Goal: Task Accomplishment & Management: Manage account settings

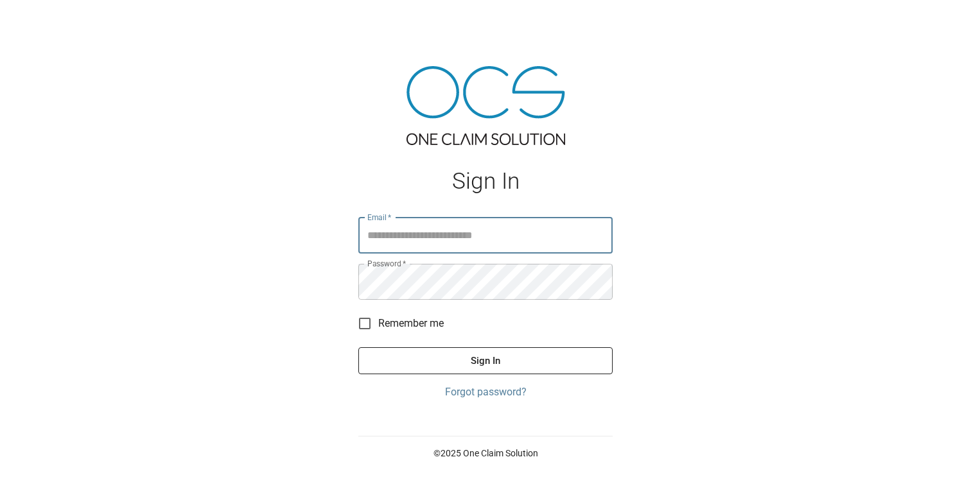
type input "**********"
click at [486, 360] on button "Sign In" at bounding box center [485, 360] width 254 height 27
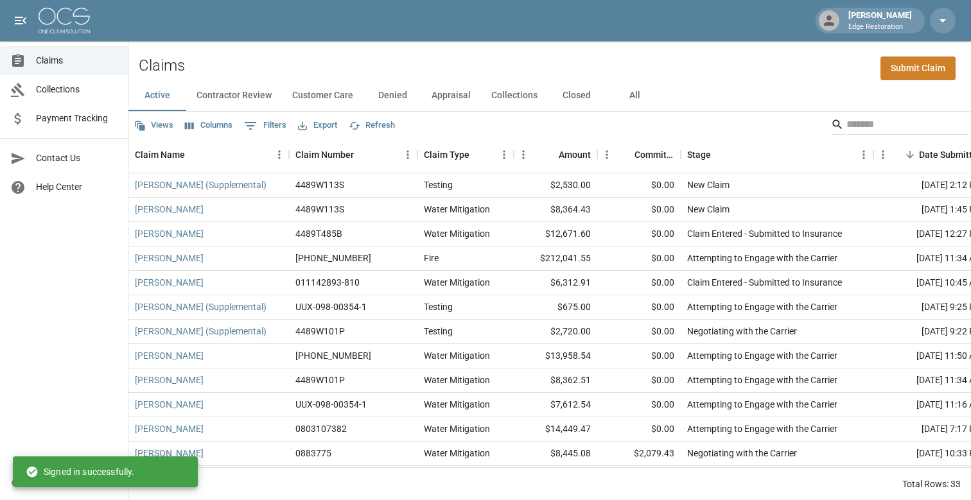
click at [527, 94] on button "Collections" at bounding box center [514, 95] width 67 height 31
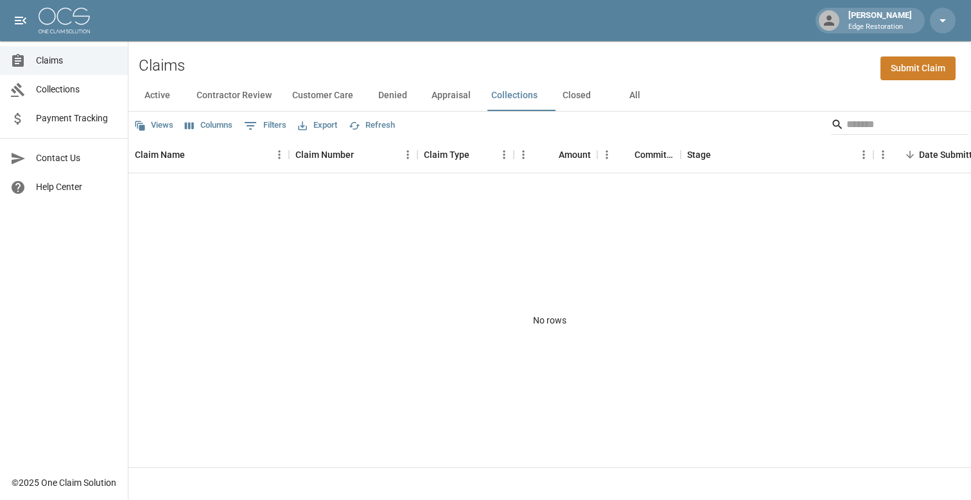
click at [464, 93] on button "Appraisal" at bounding box center [451, 95] width 60 height 31
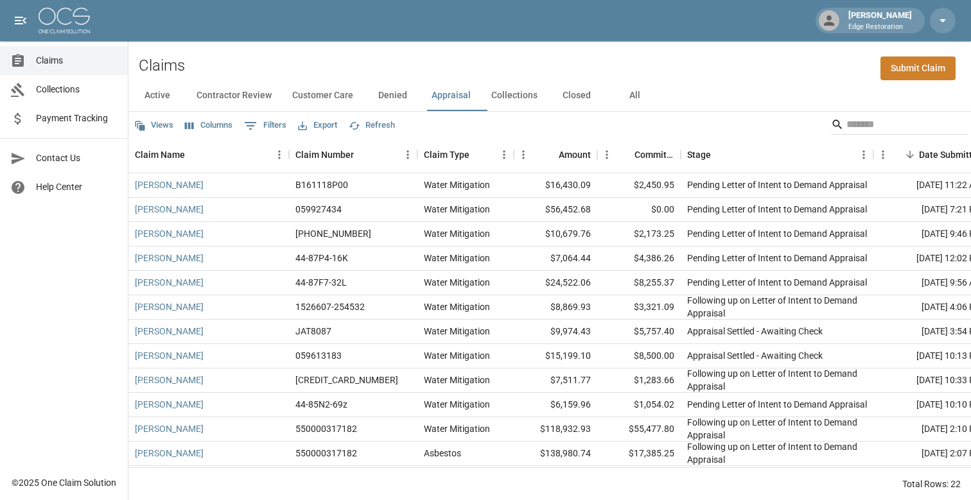
click at [91, 123] on span "Payment Tracking" at bounding box center [77, 118] width 82 height 13
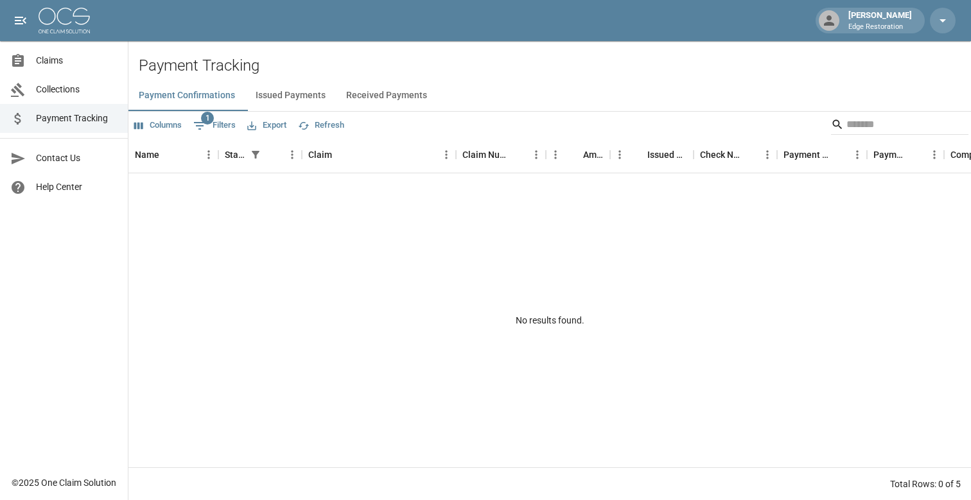
click at [229, 126] on button "1 Filters" at bounding box center [214, 126] width 49 height 21
select select "******"
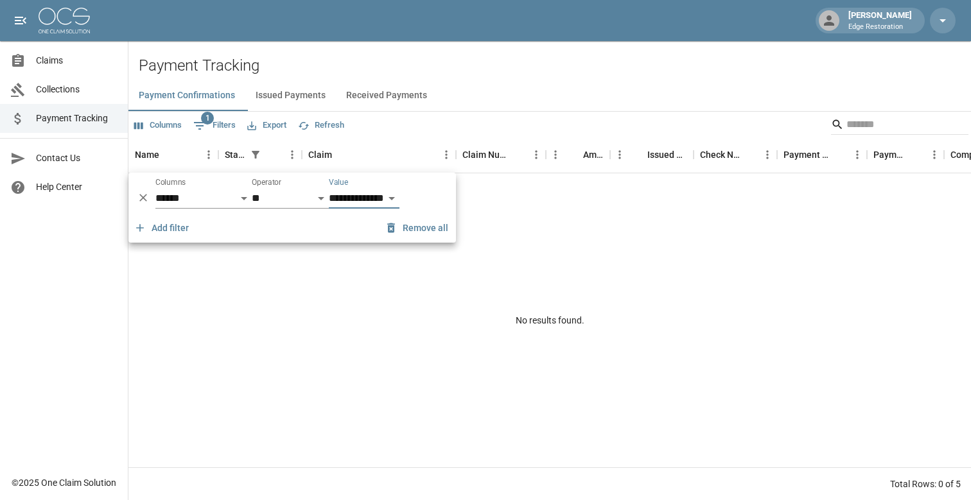
select select "********"
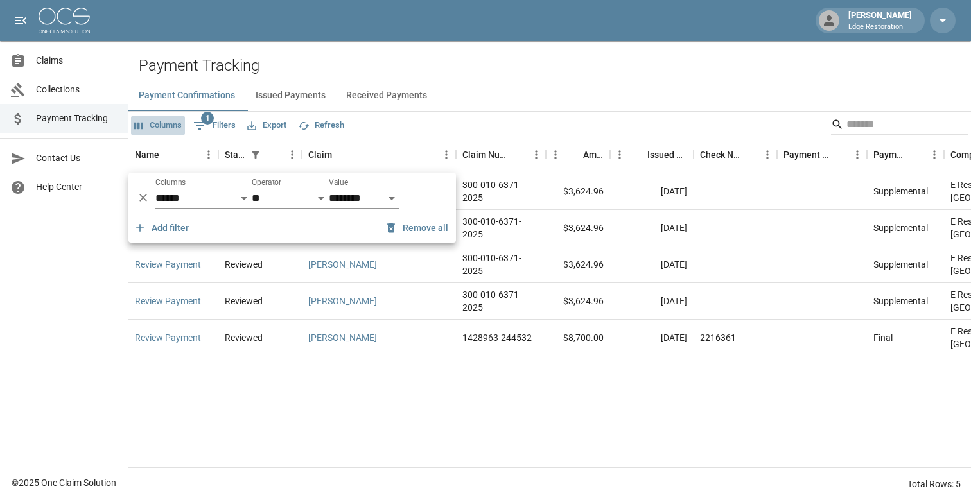
click at [160, 123] on button "Columns" at bounding box center [158, 126] width 54 height 20
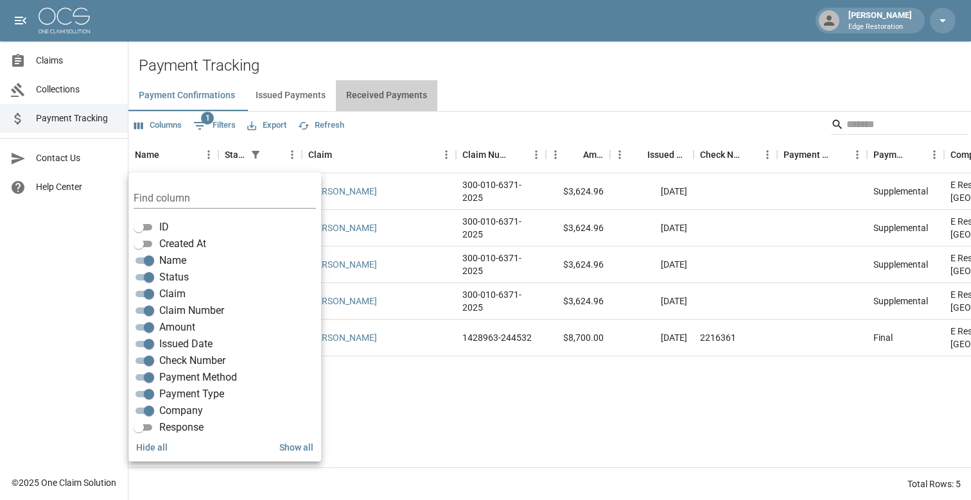
click at [394, 101] on button "Received Payments" at bounding box center [386, 95] width 101 height 31
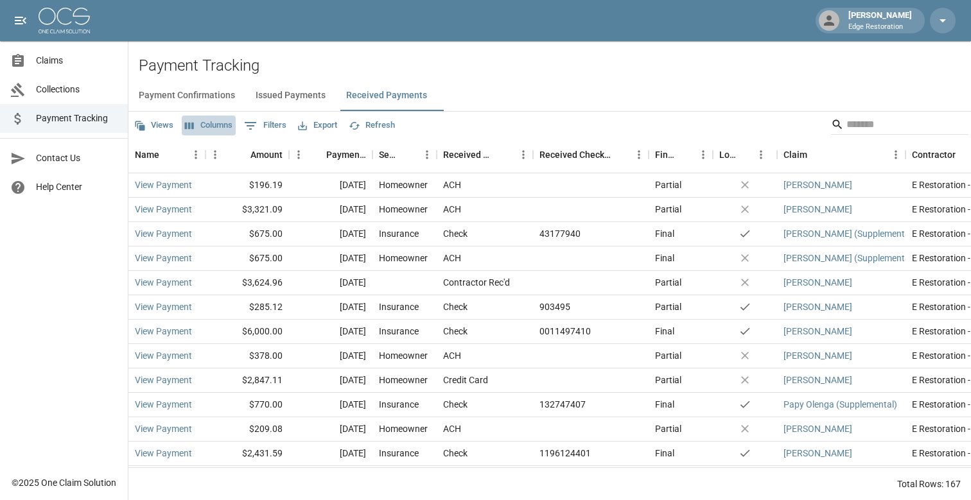
click at [216, 127] on button "Columns" at bounding box center [209, 126] width 54 height 20
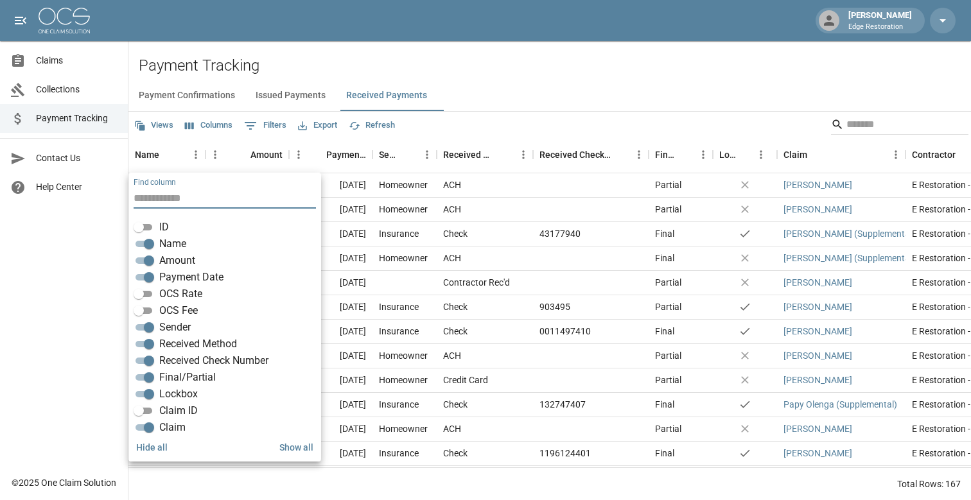
click at [161, 130] on button "Views" at bounding box center [154, 126] width 46 height 20
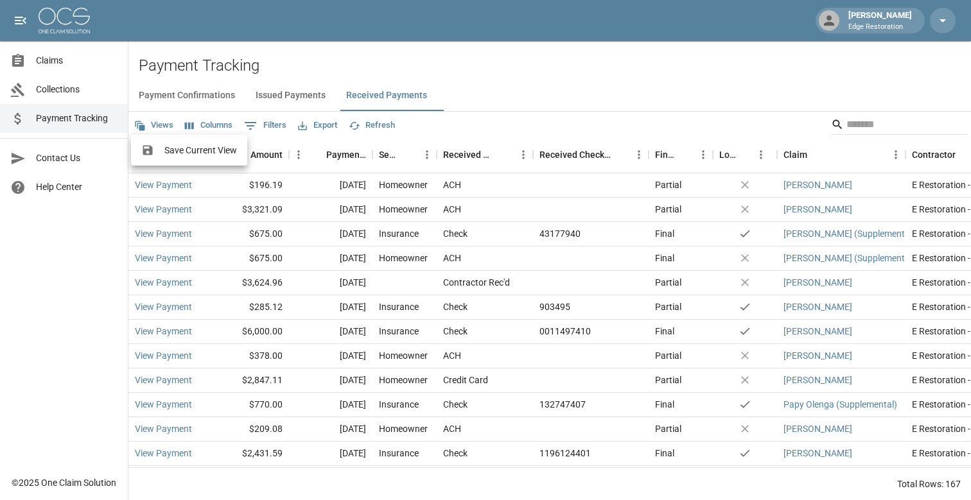
click at [488, 121] on div at bounding box center [485, 250] width 971 height 500
click at [21, 21] on icon "open drawer" at bounding box center [21, 21] width 12 height 8
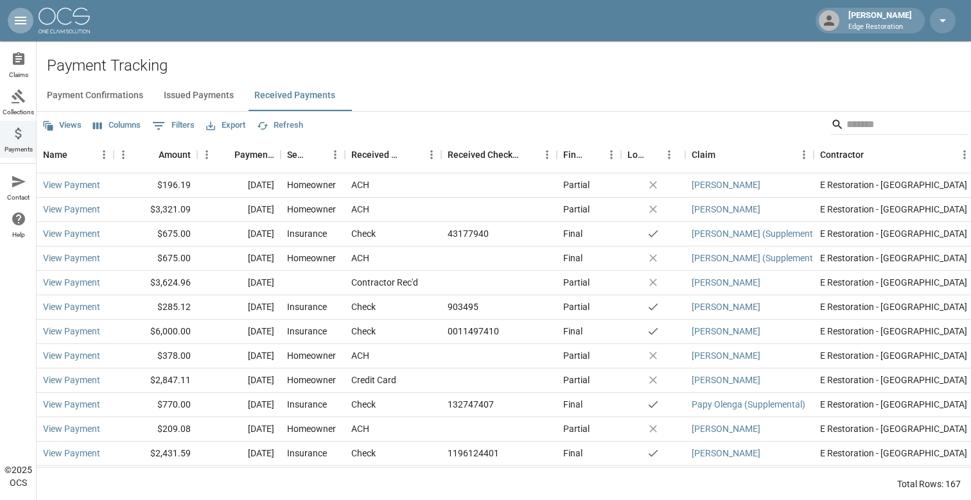
click at [21, 21] on icon "open drawer" at bounding box center [21, 21] width 12 height 8
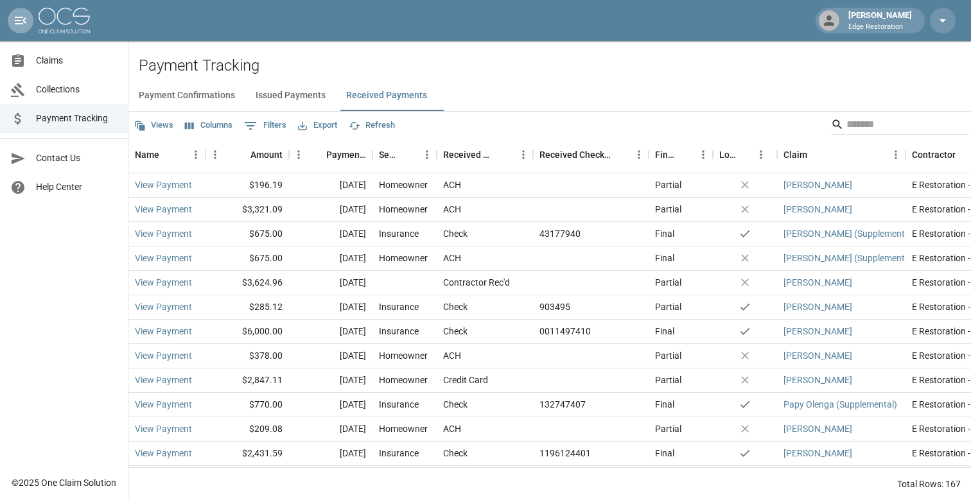
click at [21, 21] on icon "open drawer" at bounding box center [21, 21] width 12 height 8
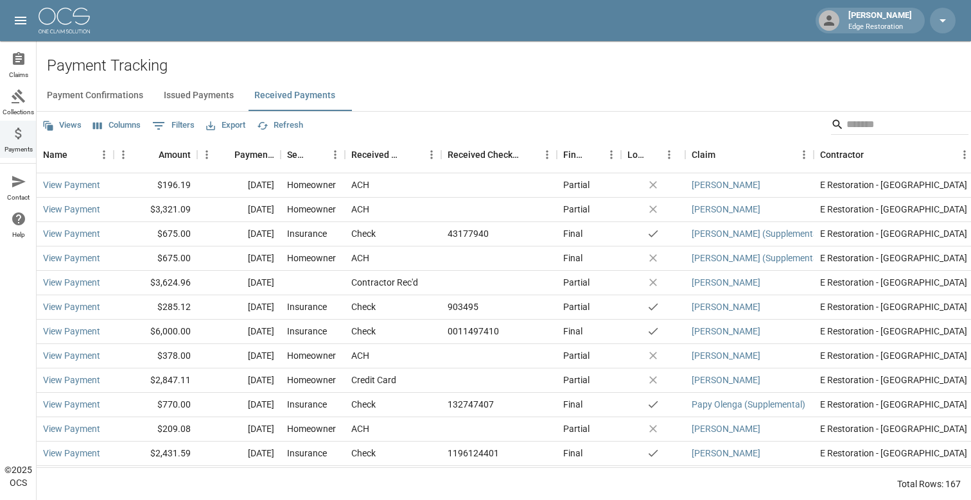
click at [21, 21] on icon "open drawer" at bounding box center [21, 21] width 12 height 8
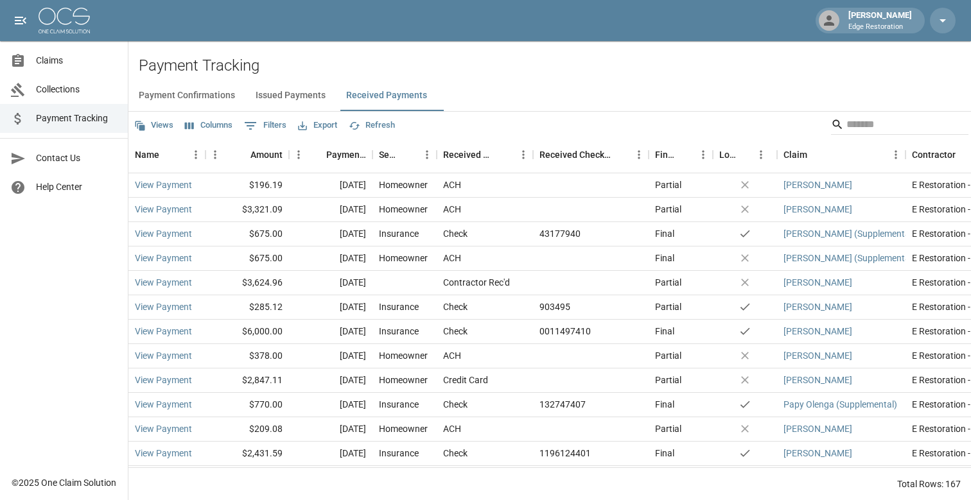
click at [21, 21] on icon "open drawer" at bounding box center [21, 21] width 12 height 8
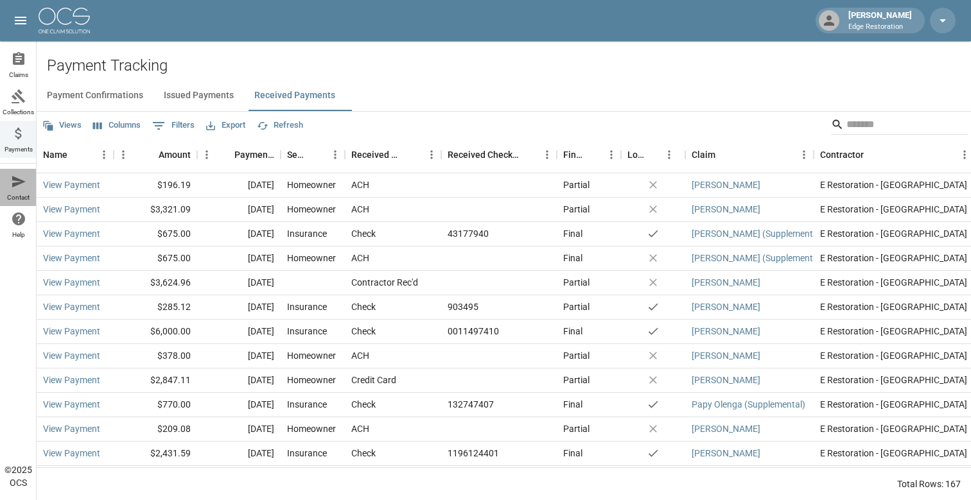
click at [23, 188] on icon at bounding box center [18, 181] width 15 height 15
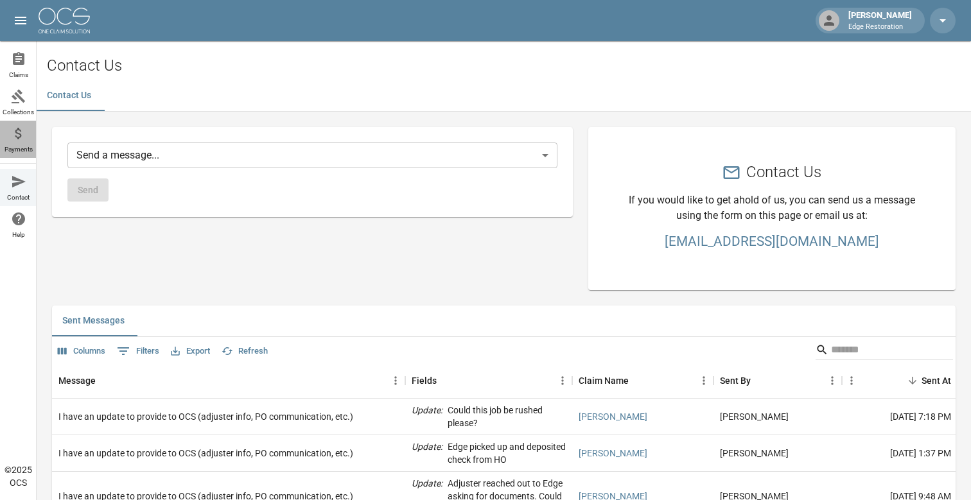
click at [28, 130] on link "Payments" at bounding box center [18, 139] width 37 height 37
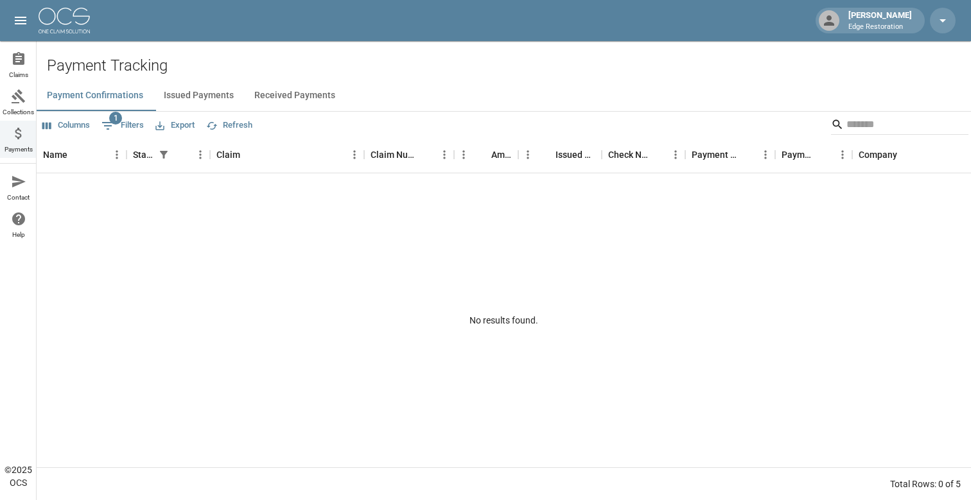
click at [218, 93] on button "Issued Payments" at bounding box center [199, 95] width 91 height 31
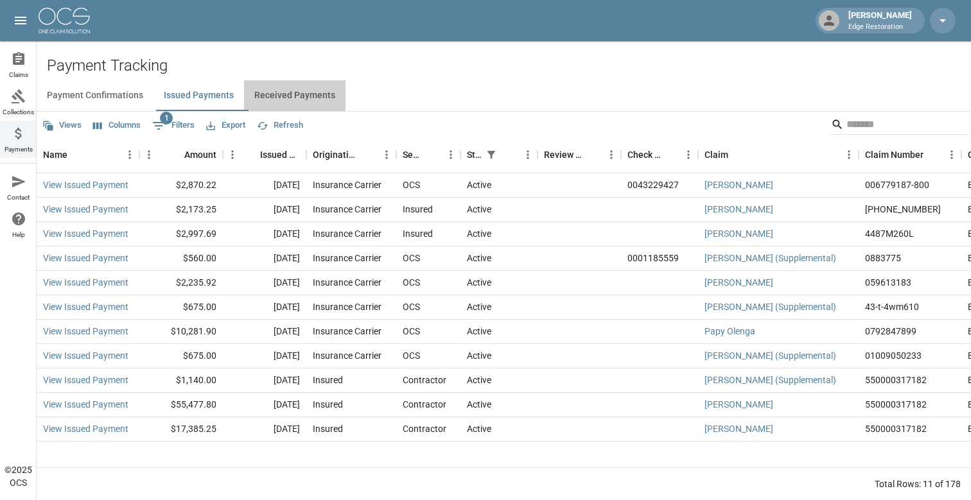
click at [277, 93] on button "Received Payments" at bounding box center [294, 95] width 101 height 31
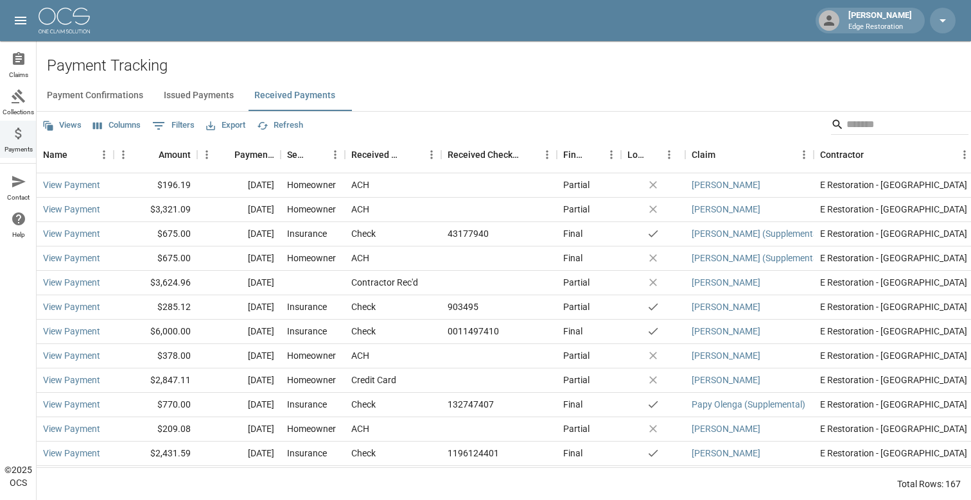
click at [14, 94] on icon at bounding box center [18, 96] width 15 height 15
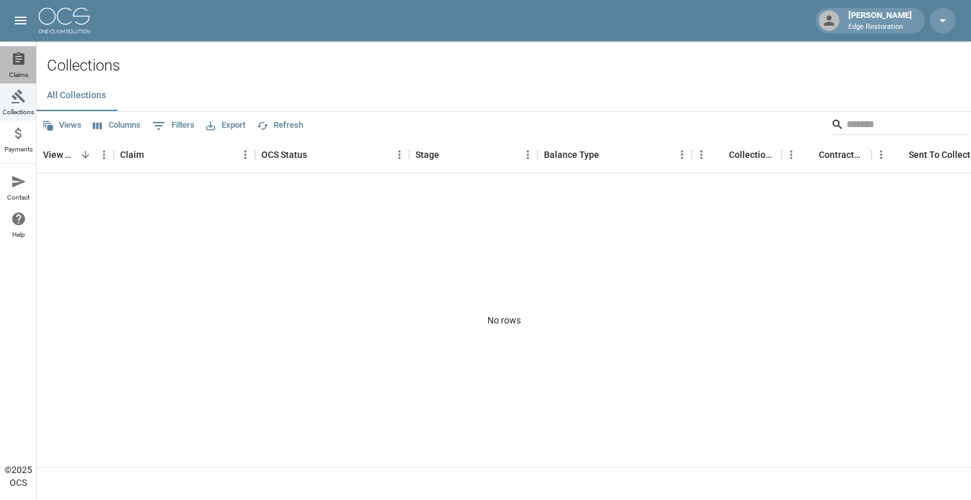
click at [14, 58] on icon at bounding box center [19, 58] width 12 height 13
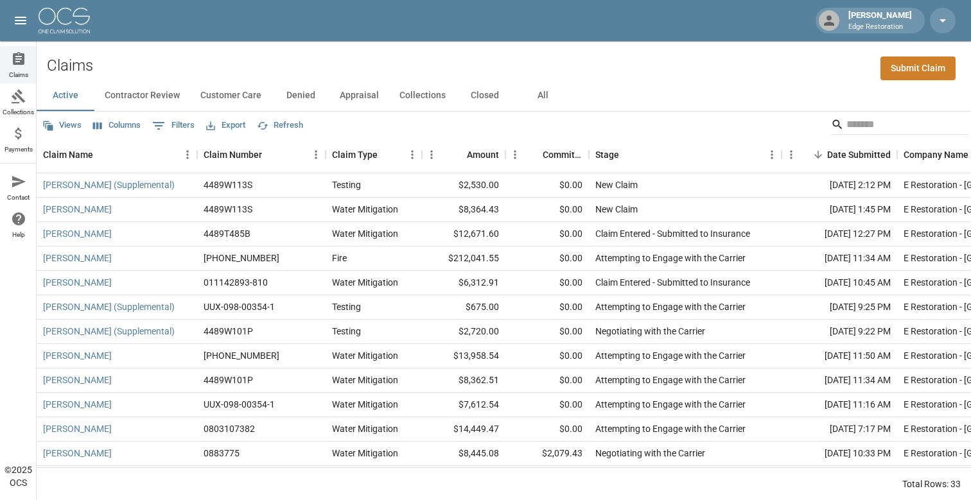
click at [19, 99] on icon at bounding box center [18, 96] width 15 height 15
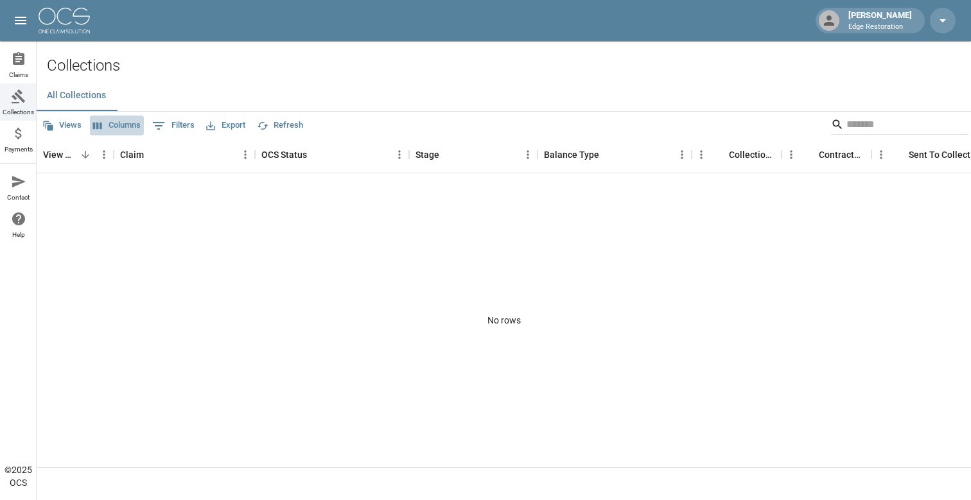
click at [100, 118] on button "Columns" at bounding box center [117, 126] width 54 height 20
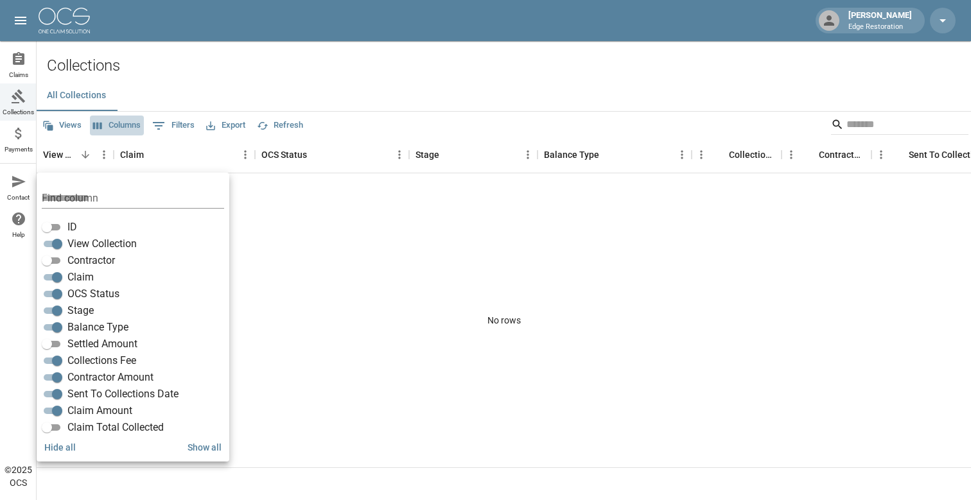
click at [99, 120] on icon "Select columns" at bounding box center [98, 126] width 12 height 12
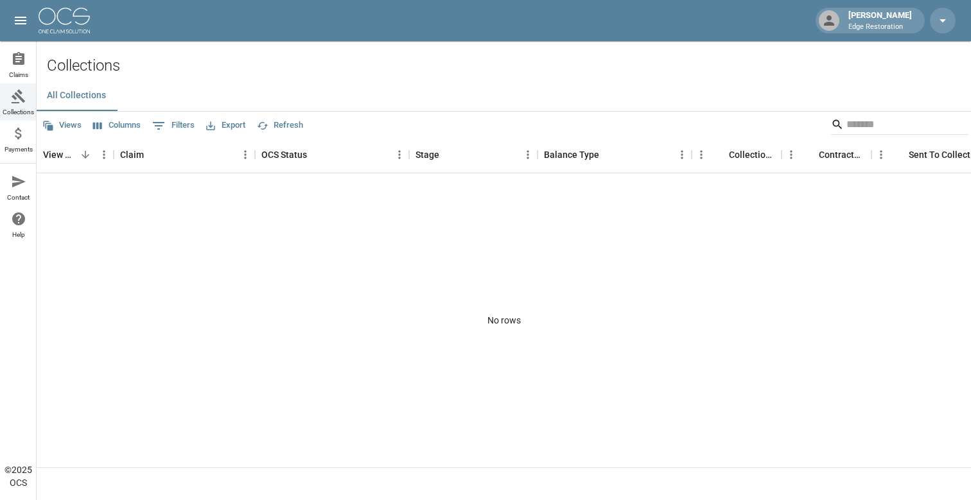
click at [171, 120] on button "0 Filters" at bounding box center [173, 126] width 49 height 21
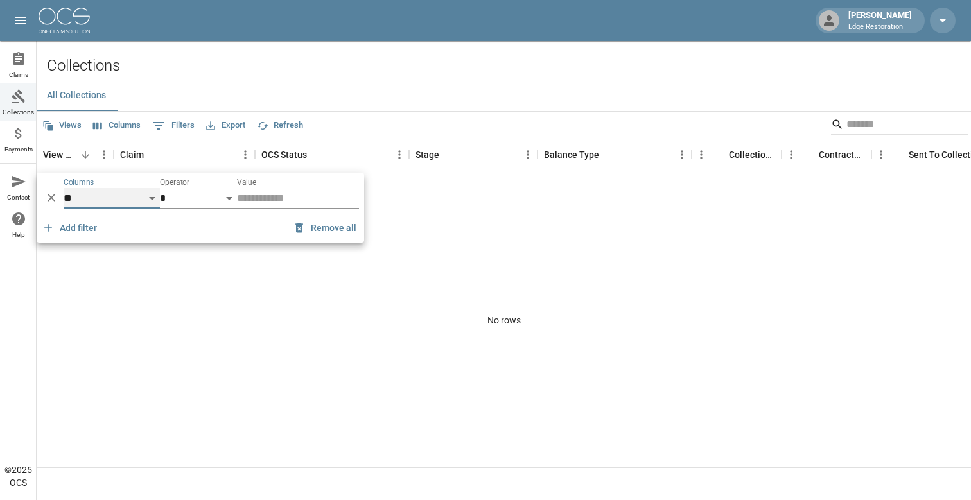
select select "**********"
select select "********"
click at [265, 165] on div "OCS Status" at bounding box center [284, 155] width 46 height 36
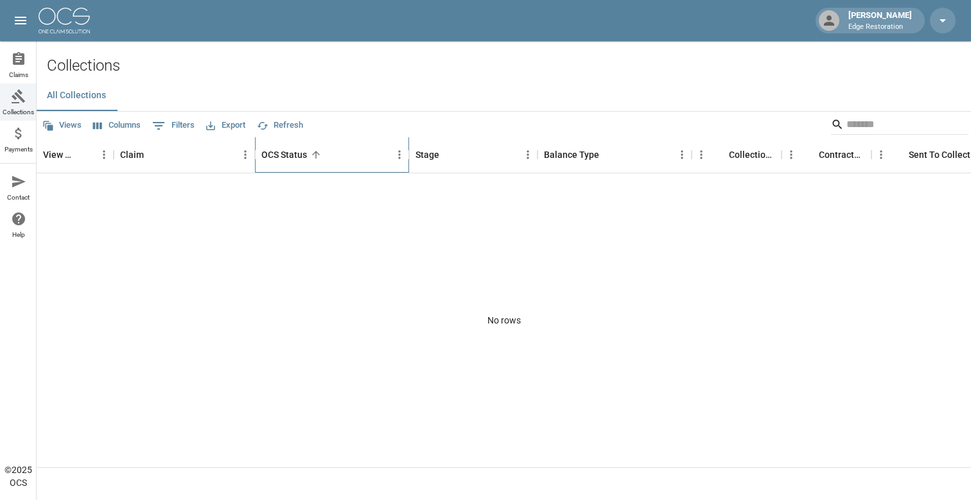
click at [272, 164] on div "OCS Status" at bounding box center [284, 155] width 46 height 36
click at [276, 158] on div "OCS Status" at bounding box center [284, 155] width 46 height 36
click at [121, 117] on button "Columns" at bounding box center [117, 126] width 54 height 20
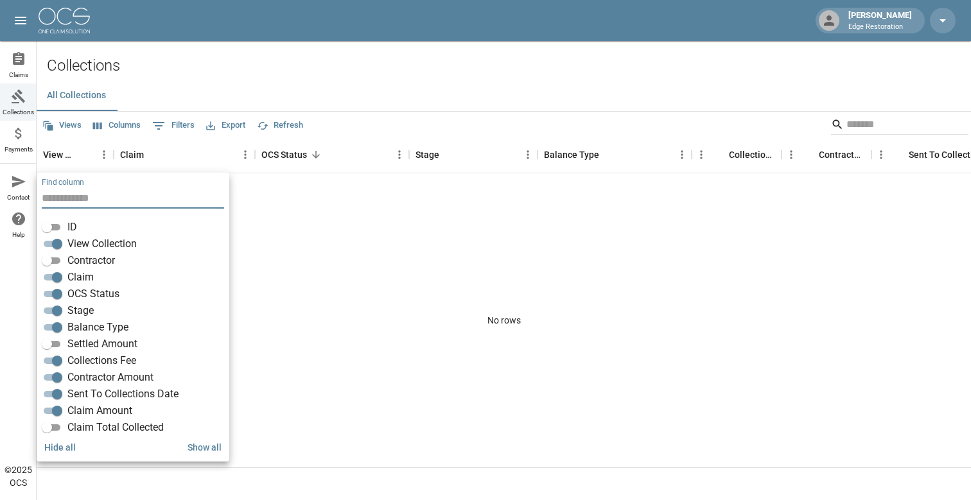
click at [180, 123] on button "0 Filters" at bounding box center [173, 126] width 49 height 21
select select "**********"
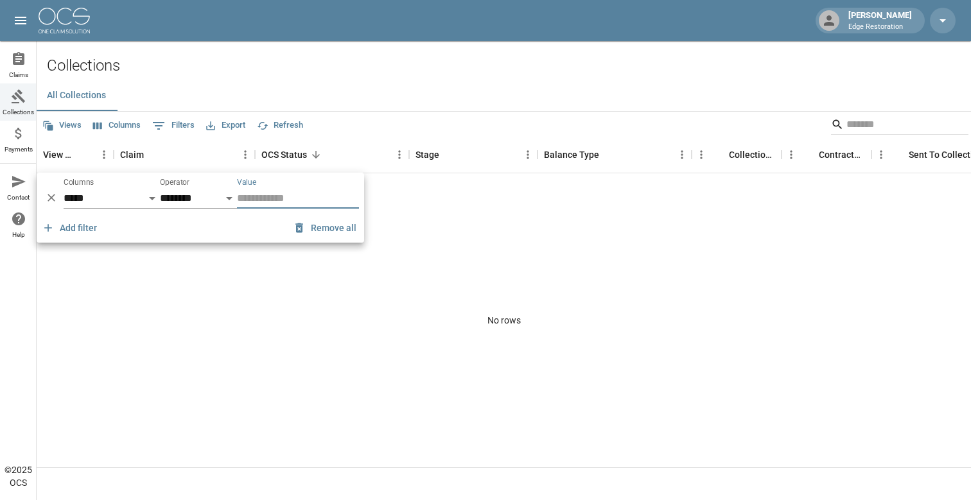
click at [240, 128] on button "Export" at bounding box center [226, 126] width 46 height 20
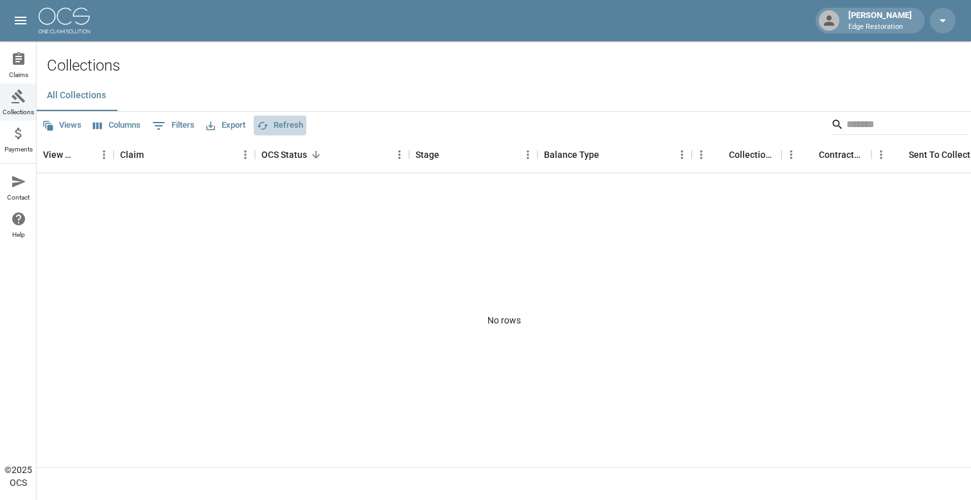
click at [268, 120] on icon "button" at bounding box center [263, 126] width 12 height 12
click at [21, 87] on link "Collections" at bounding box center [18, 101] width 37 height 37
click at [28, 26] on icon "open drawer" at bounding box center [20, 20] width 15 height 15
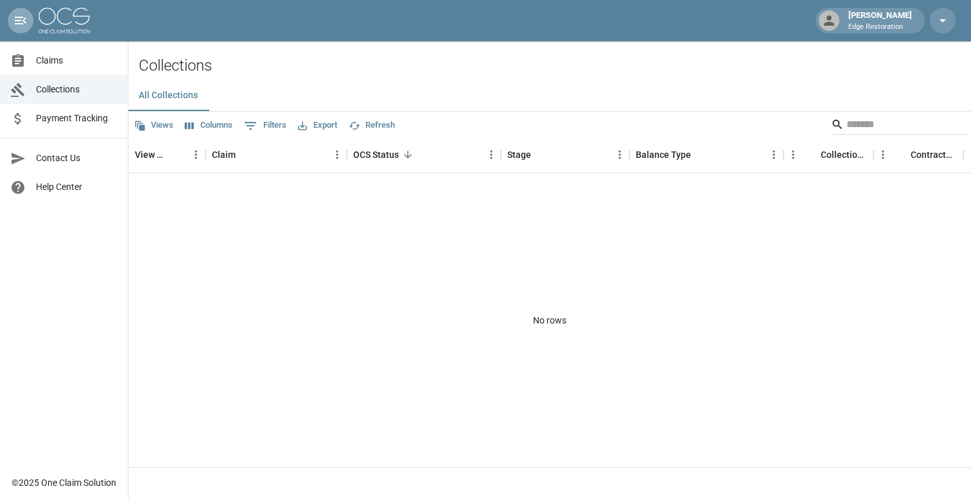
click at [18, 18] on icon "open drawer" at bounding box center [21, 21] width 12 height 8
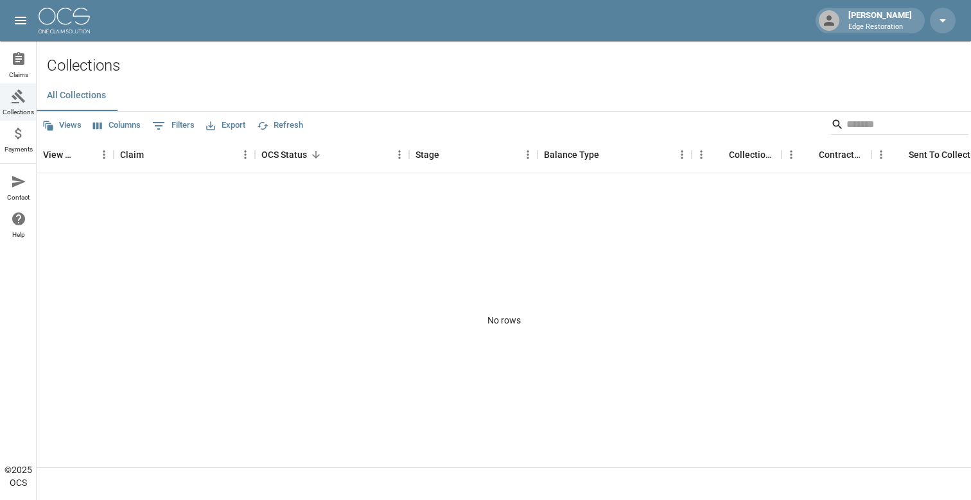
click at [22, 67] on link "Claims" at bounding box center [18, 64] width 37 height 37
